Goal: Use online tool/utility

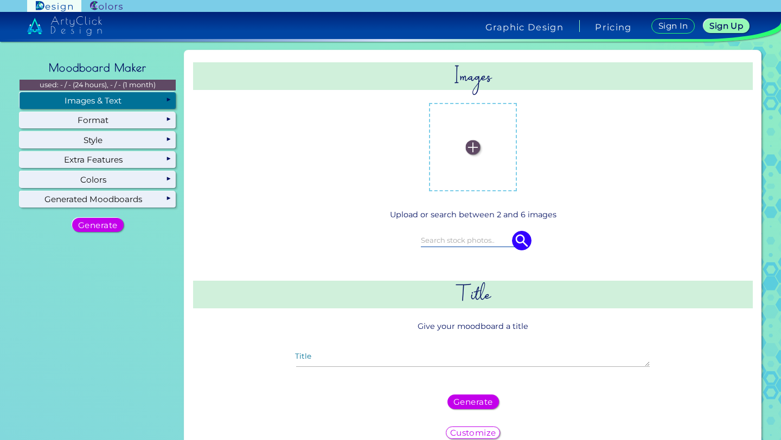
click at [484, 163] on label at bounding box center [472, 146] width 77 height 77
click at [0, 0] on input "file" at bounding box center [0, 0] width 0 height 0
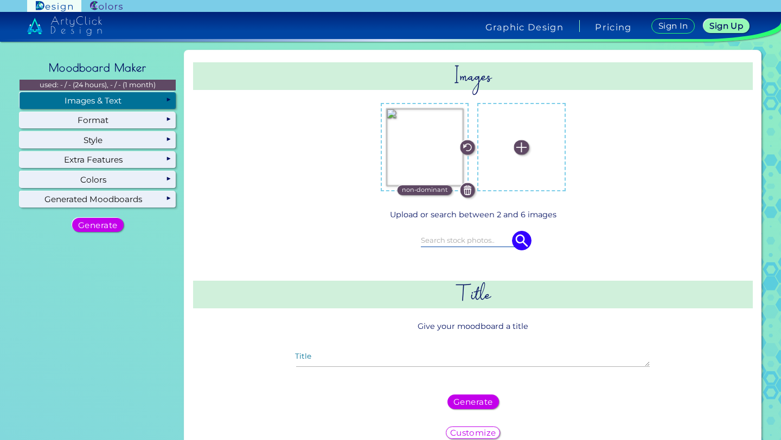
click at [517, 145] on img at bounding box center [521, 147] width 15 height 15
click at [0, 0] on input "file" at bounding box center [0, 0] width 0 height 0
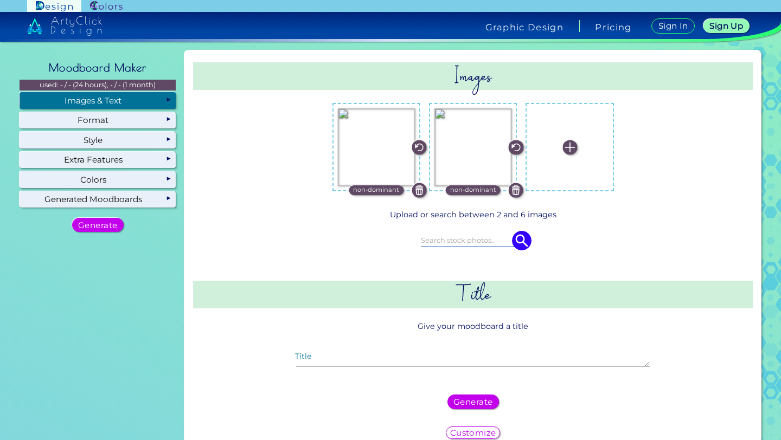
click at [565, 151] on img at bounding box center [569, 147] width 15 height 15
click at [0, 0] on input "file" at bounding box center [0, 0] width 0 height 0
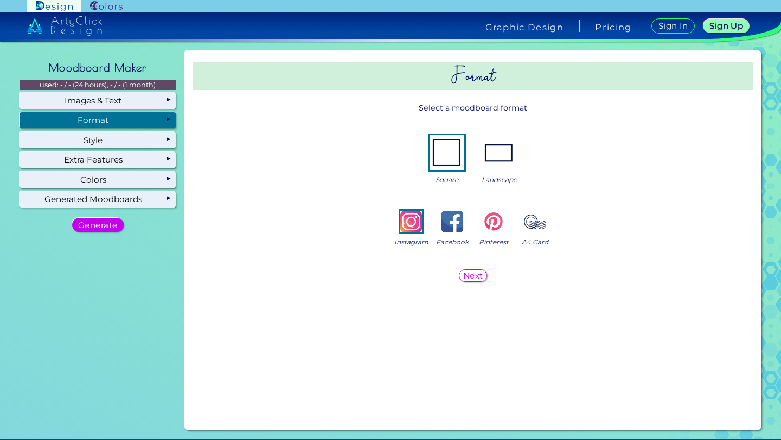
click at [129, 125] on div "Format" at bounding box center [98, 120] width 156 height 16
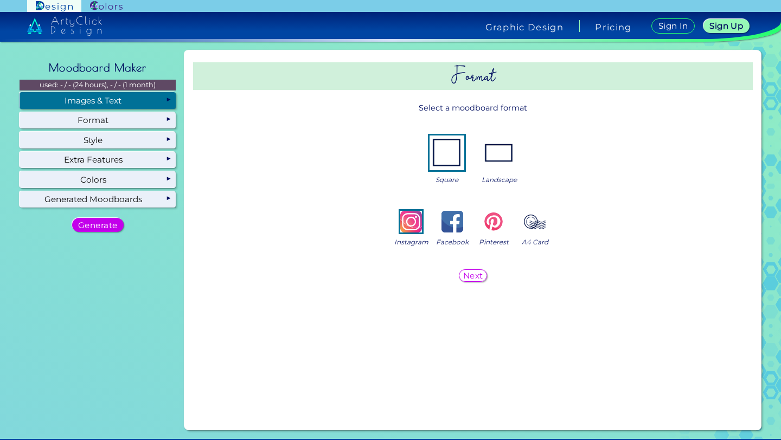
click at [132, 103] on div "Images & Text" at bounding box center [98, 100] width 156 height 16
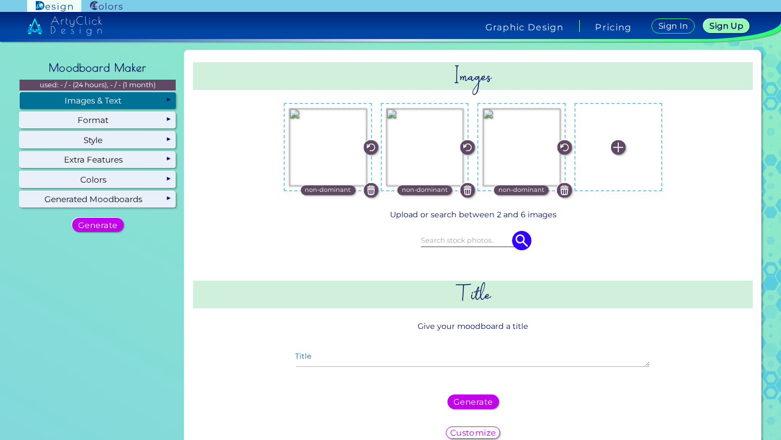
click at [135, 104] on div "Images & Text" at bounding box center [98, 100] width 156 height 16
click at [611, 148] on img at bounding box center [618, 147] width 15 height 15
click at [0, 0] on input "file" at bounding box center [0, 0] width 0 height 0
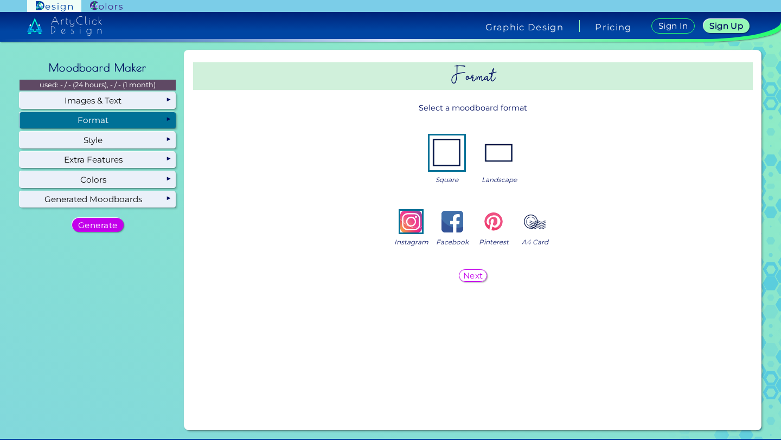
click at [117, 119] on div "Format" at bounding box center [98, 120] width 156 height 16
click at [450, 150] on img at bounding box center [446, 153] width 35 height 35
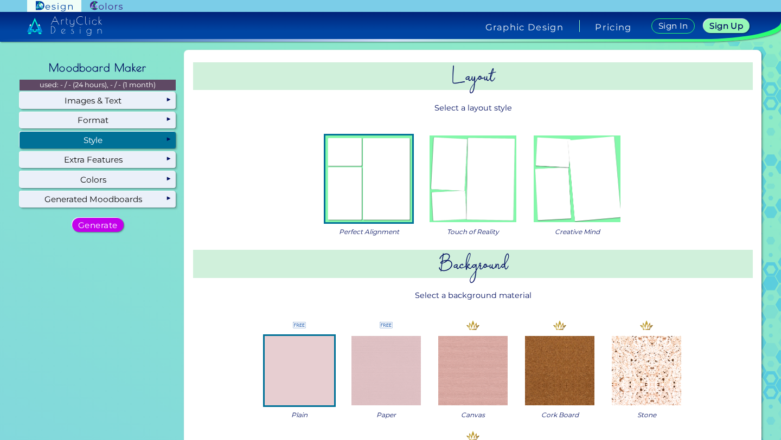
click at [156, 137] on div "Style" at bounding box center [98, 140] width 156 height 16
click at [402, 188] on img at bounding box center [368, 179] width 87 height 87
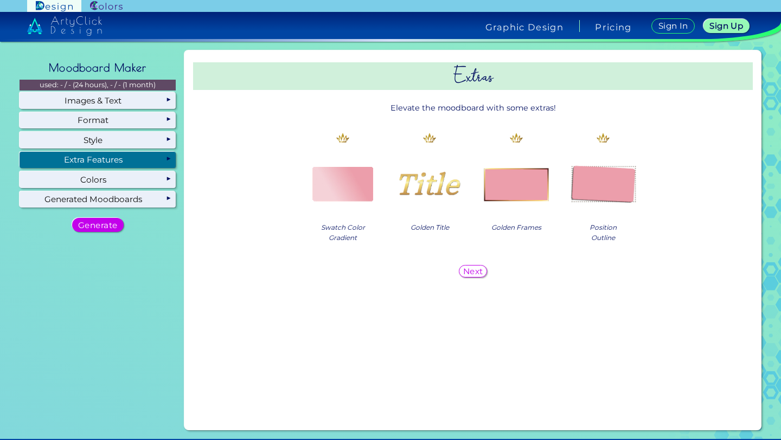
click at [145, 164] on div "Extra Features" at bounding box center [98, 160] width 156 height 16
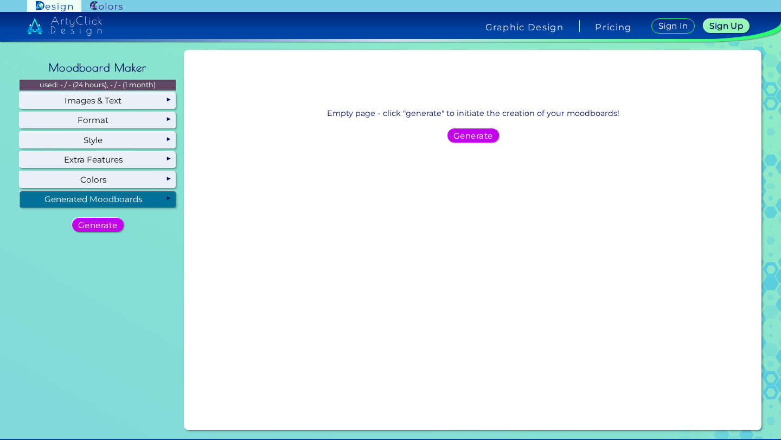
click at [148, 203] on div "Generated Moodboards" at bounding box center [98, 199] width 156 height 16
click at [106, 222] on h5 "Generate" at bounding box center [97, 225] width 35 height 8
